Goal: Check status: Check status

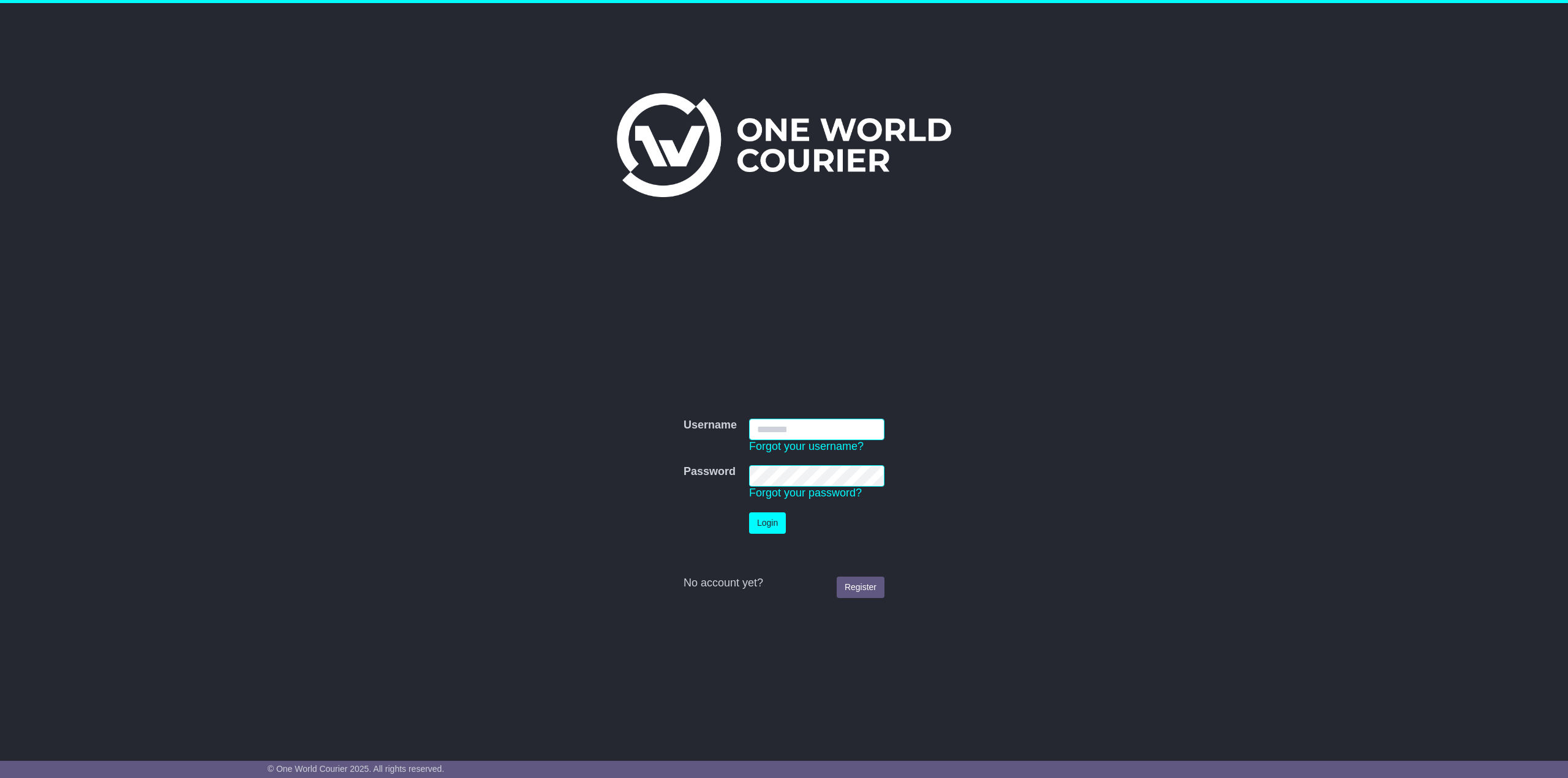
type input "**********"
click at [770, 520] on button "Login" at bounding box center [768, 523] width 37 height 21
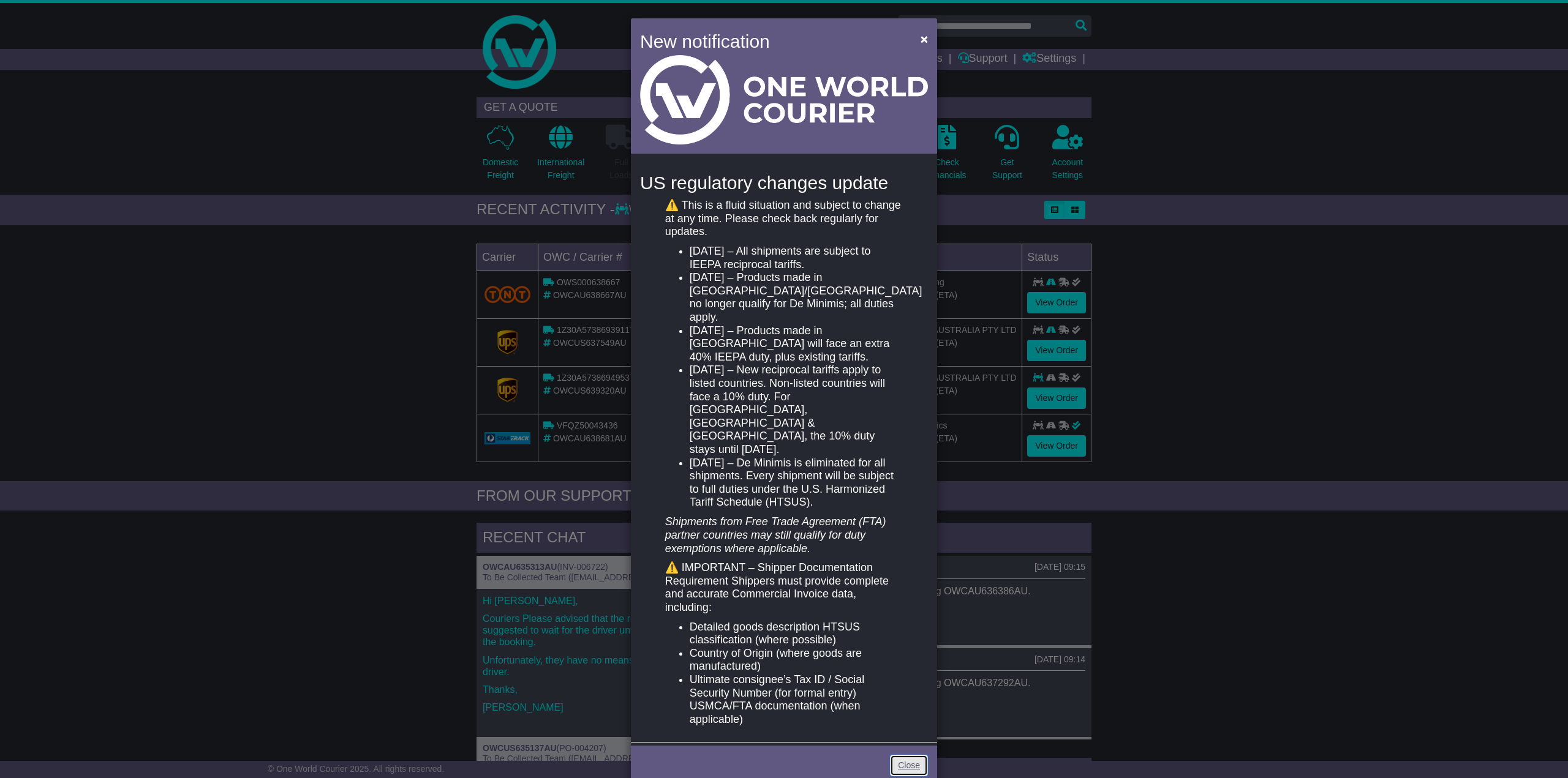
drag, startPoint x: 909, startPoint y: 725, endPoint x: 898, endPoint y: 710, distance: 18.6
click at [909, 755] on link "Close" at bounding box center [909, 766] width 38 height 21
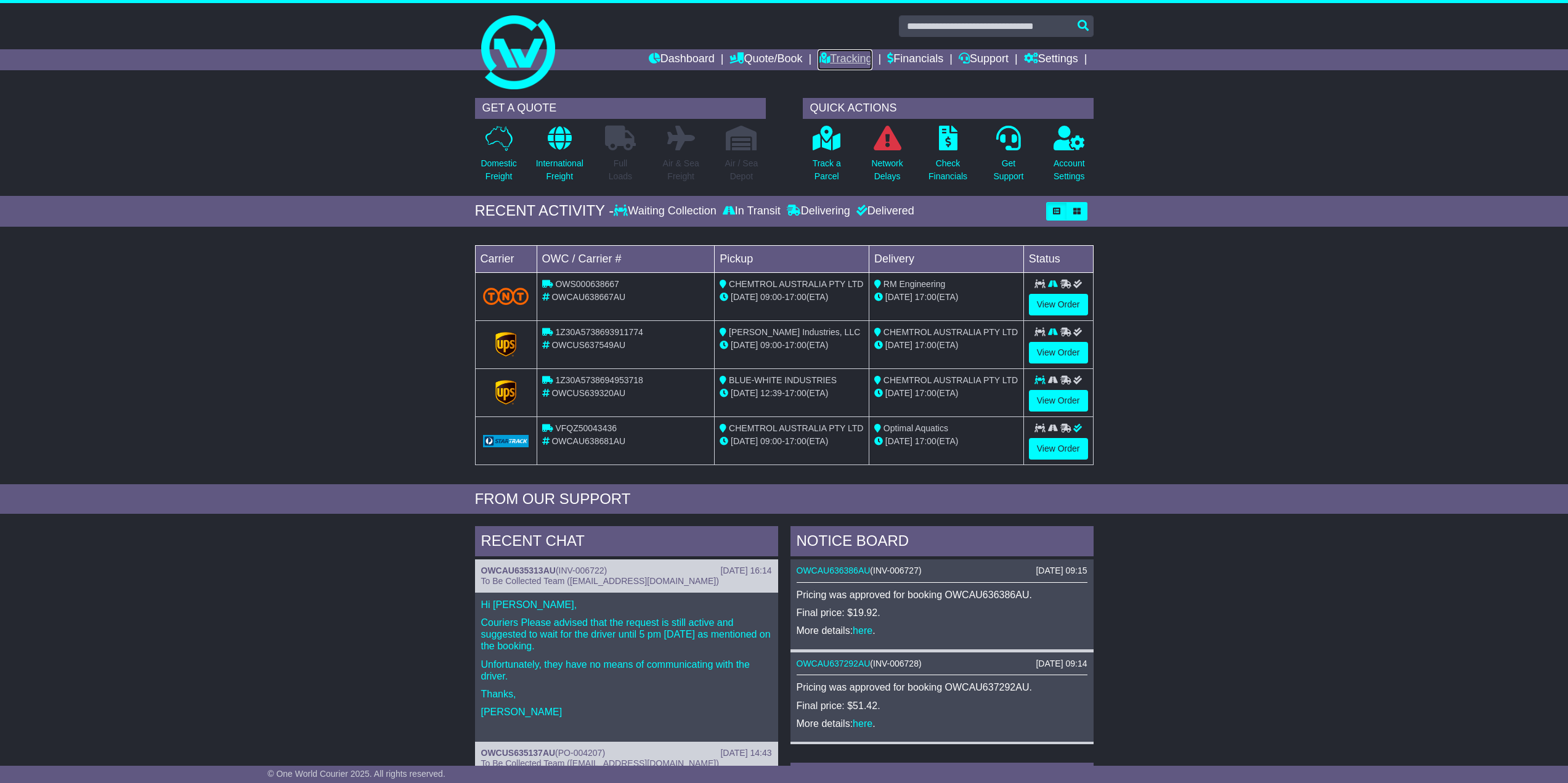
click at [833, 55] on link "Tracking" at bounding box center [844, 60] width 54 height 21
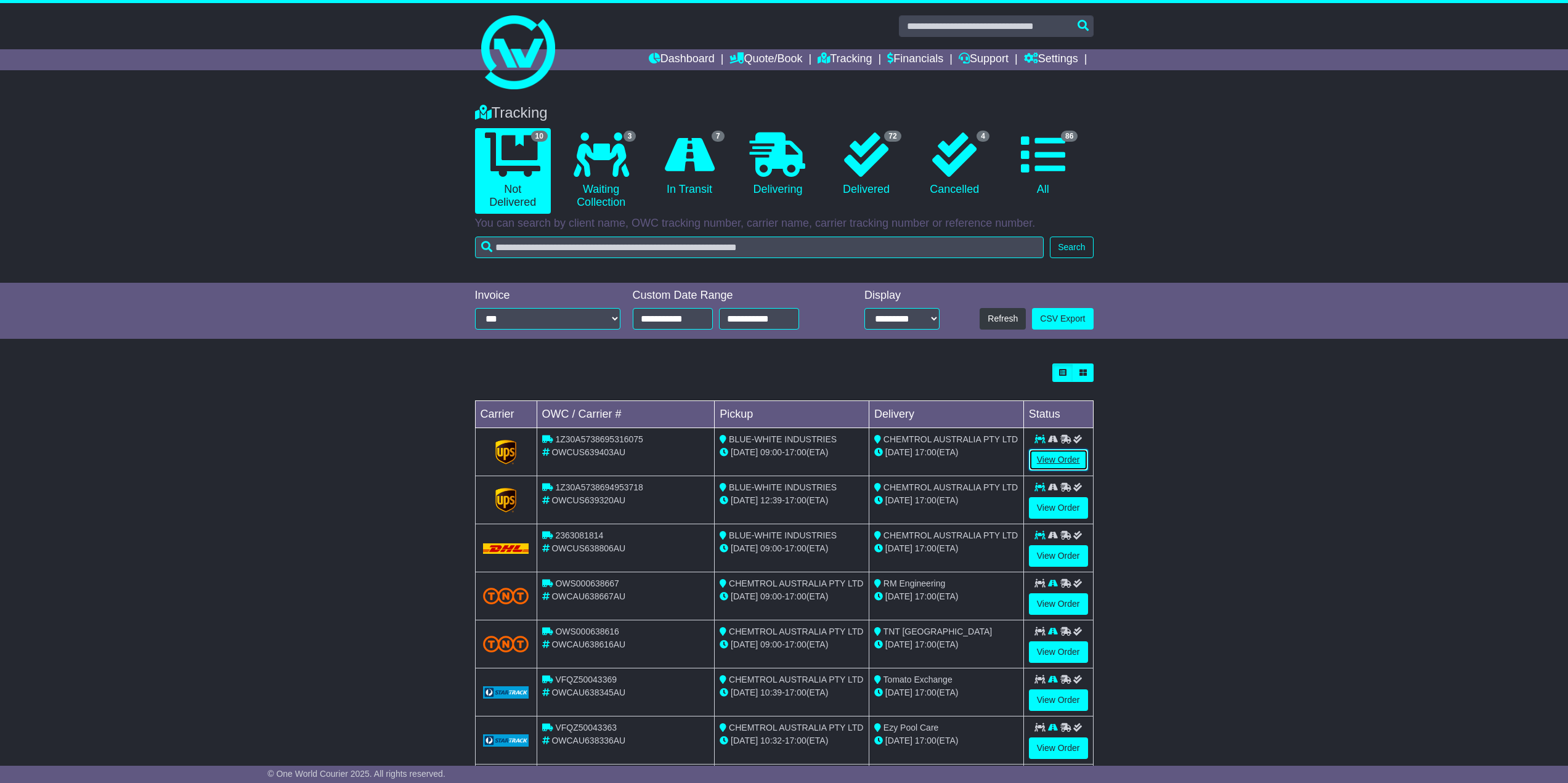
click at [1061, 464] on link "View Order" at bounding box center [1058, 460] width 59 height 21
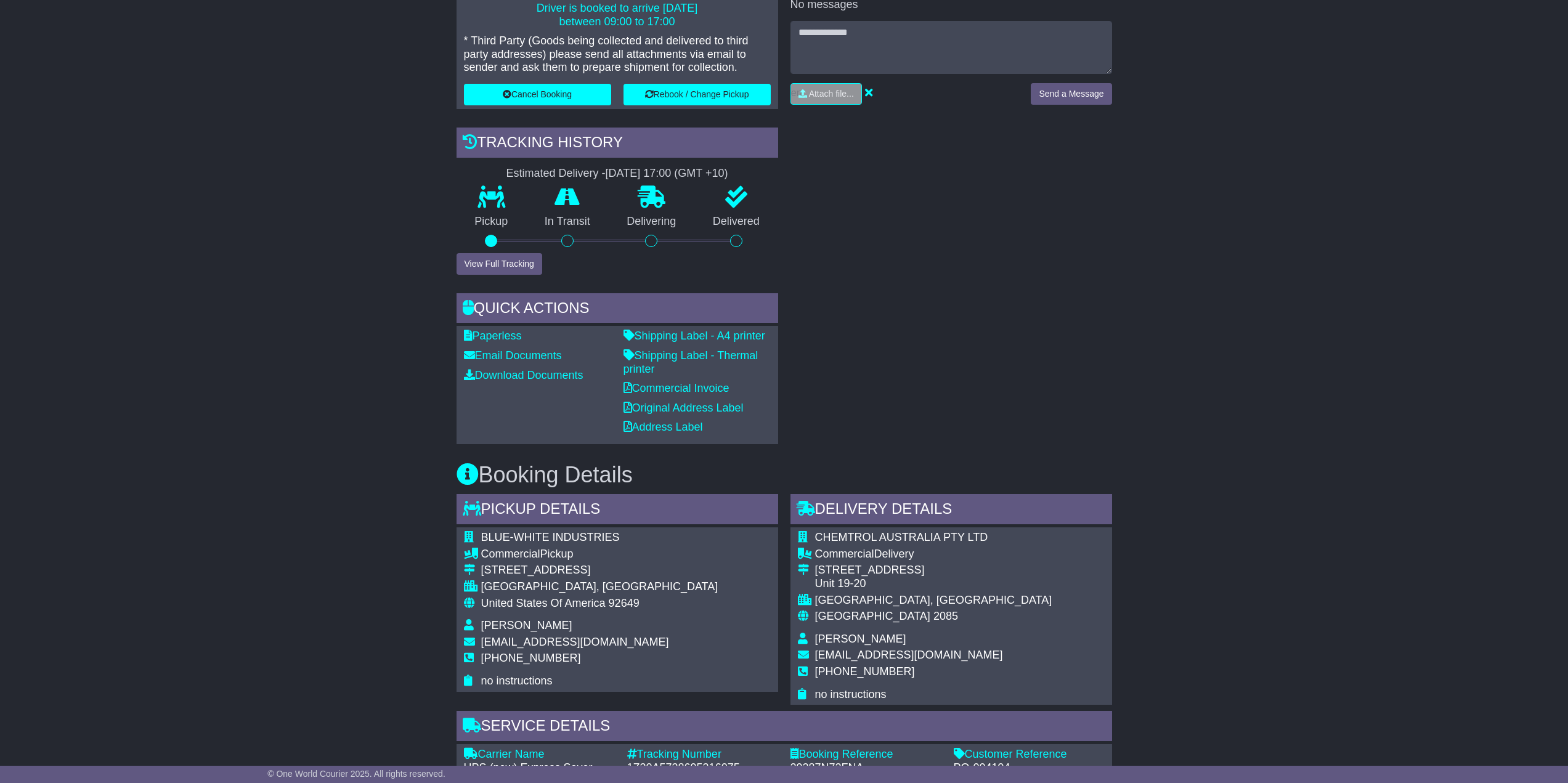
scroll to position [555, 0]
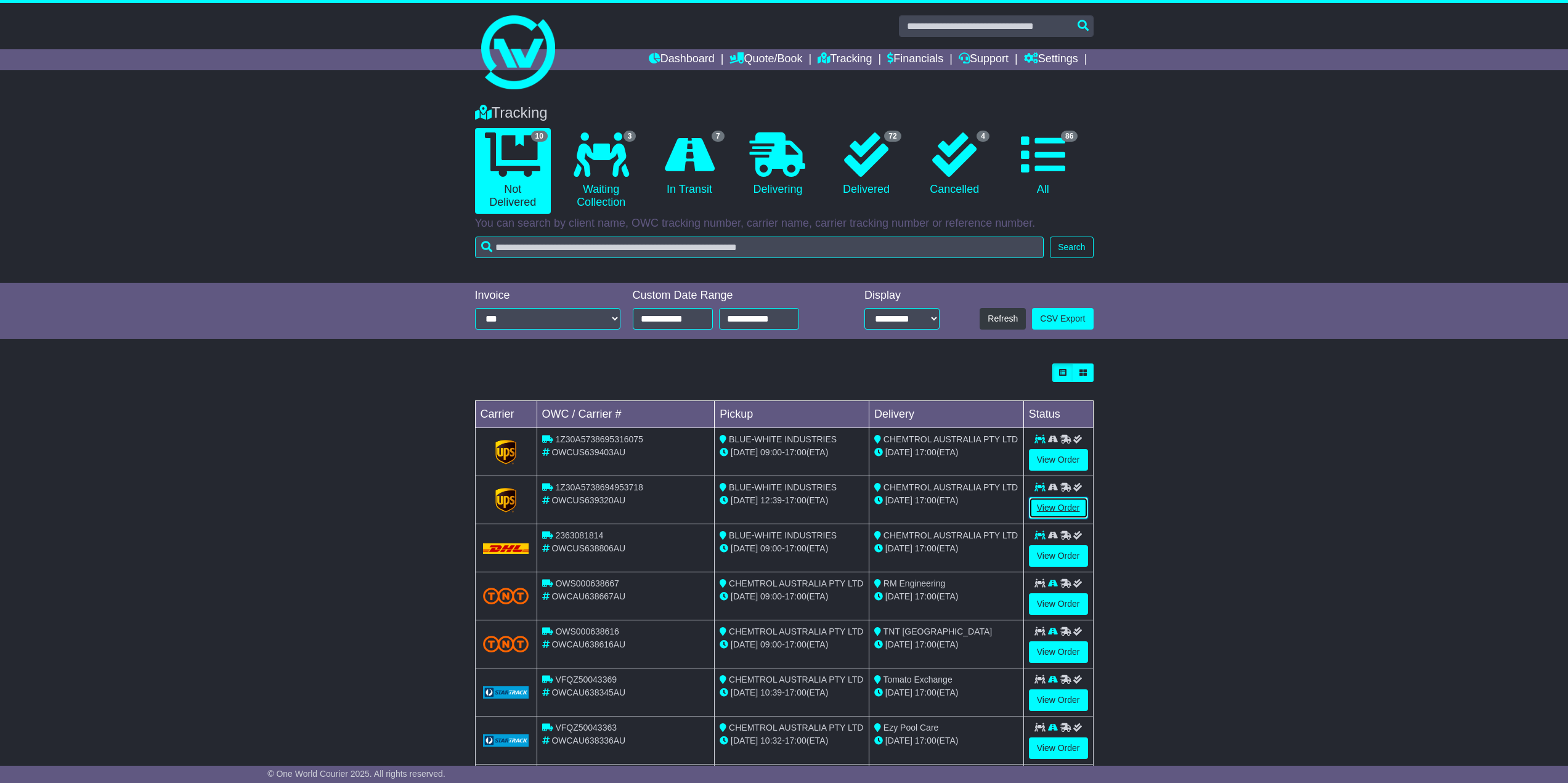
click at [1065, 507] on link "View Order" at bounding box center [1058, 508] width 59 height 21
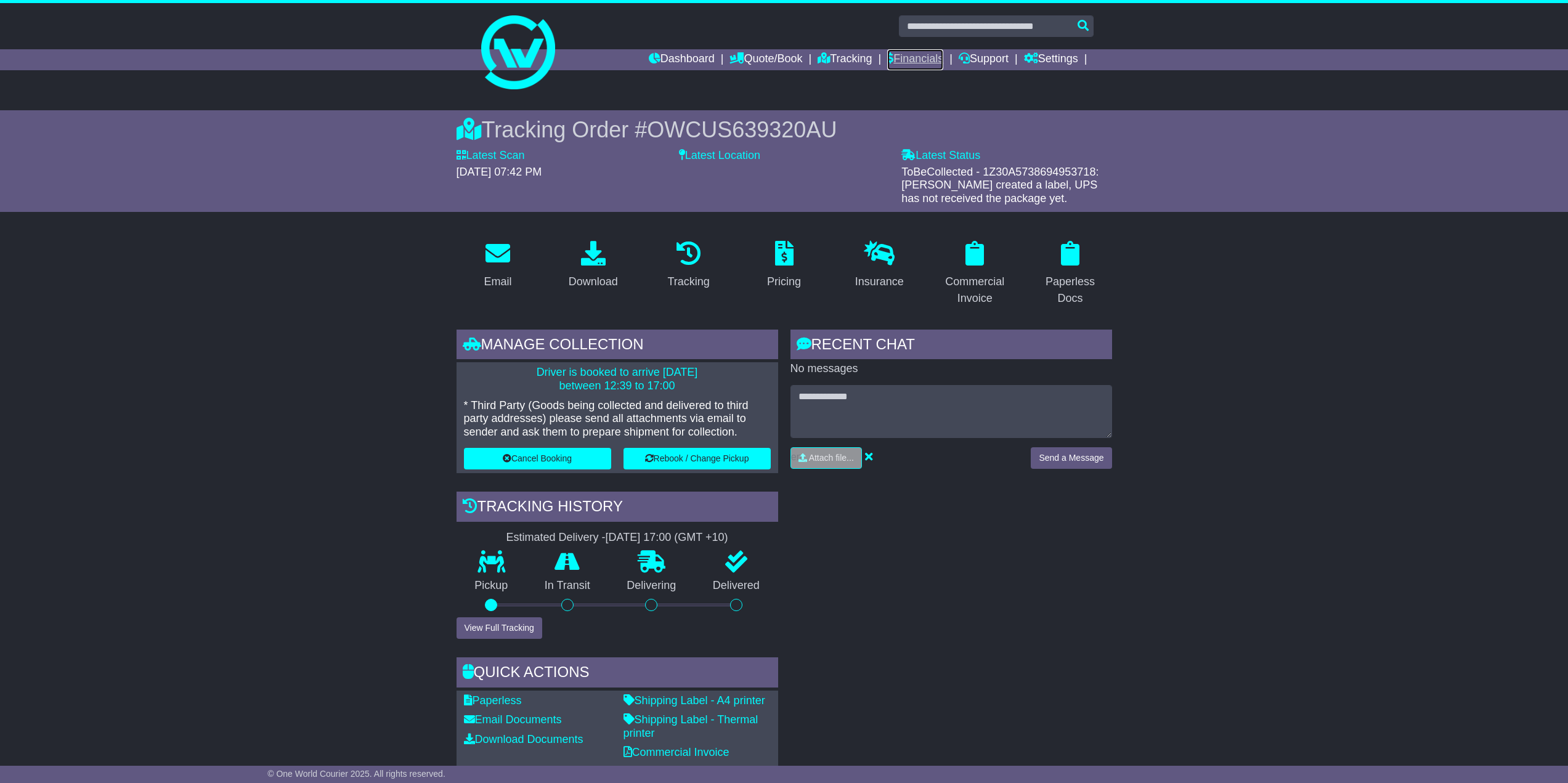
click at [905, 63] on link "Financials" at bounding box center [915, 60] width 56 height 21
